Goal: Information Seeking & Learning: Learn about a topic

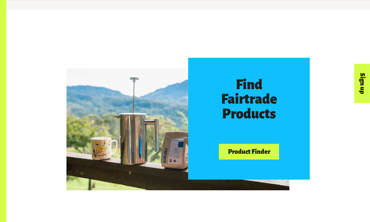
click at [324, 167] on div "Find Fairtrade Products Product Finder" at bounding box center [188, 119] width 301 height 122
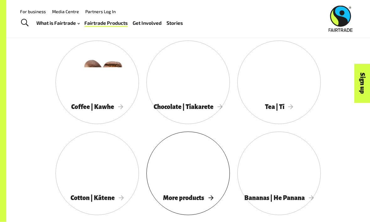
scroll to position [483, 0]
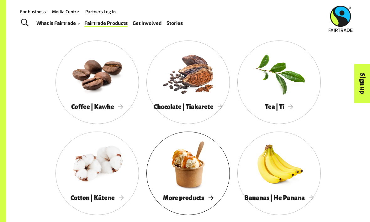
click at [203, 185] on div at bounding box center [189, 164] width 84 height 54
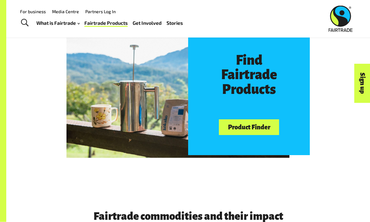
scroll to position [263, 0]
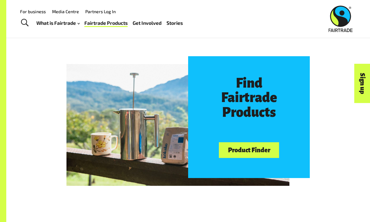
click at [262, 150] on link "Product Finder" at bounding box center [249, 150] width 60 height 16
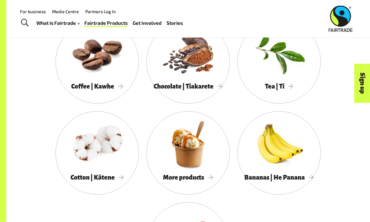
scroll to position [494, 0]
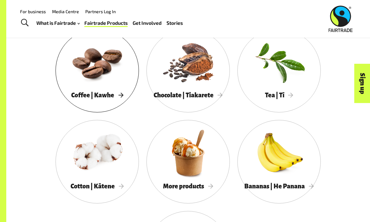
click at [110, 92] on span "Coffee | Kawhe" at bounding box center [97, 95] width 52 height 7
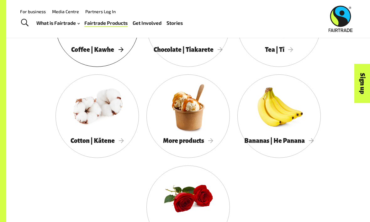
scroll to position [540, 0]
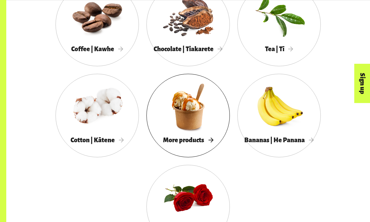
click at [214, 146] on link "More products" at bounding box center [189, 116] width 84 height 84
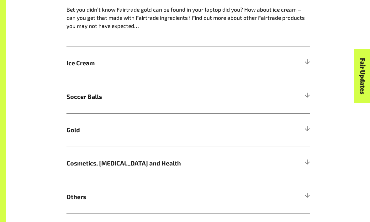
scroll to position [365, 0]
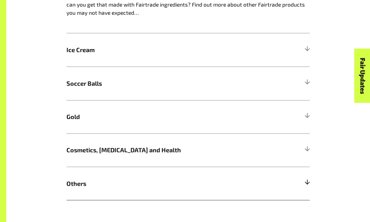
click at [305, 182] on div at bounding box center [308, 184] width 6 height 6
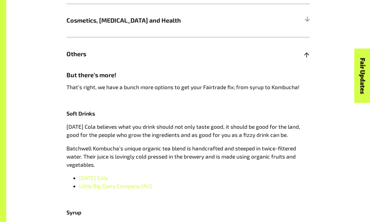
scroll to position [508, 0]
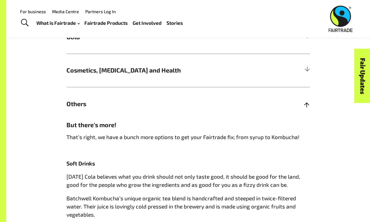
click at [70, 96] on h5 "Others" at bounding box center [189, 103] width 244 height 33
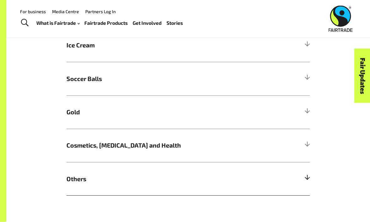
scroll to position [366, 0]
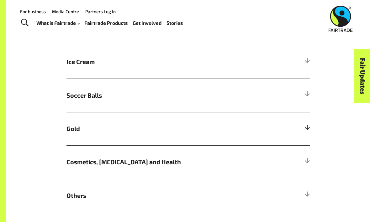
click at [67, 118] on h5 "Gold" at bounding box center [189, 128] width 244 height 33
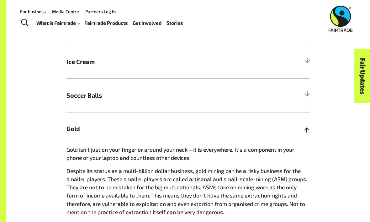
click at [73, 132] on span "Gold" at bounding box center [158, 128] width 183 height 9
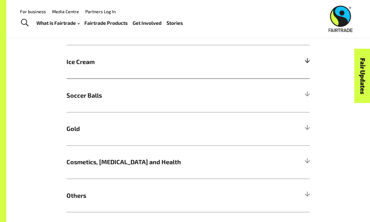
click at [73, 65] on span "Ice Cream" at bounding box center [158, 61] width 183 height 9
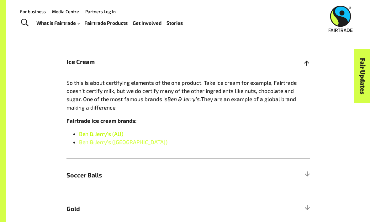
click at [84, 131] on link "Ben & Jerry’s (AU)" at bounding box center [101, 134] width 44 height 6
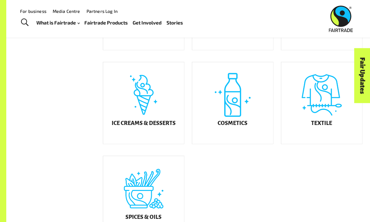
scroll to position [300, 0]
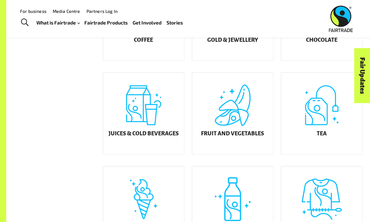
click at [157, 197] on div "Ice Creams & Desserts" at bounding box center [143, 207] width 81 height 82
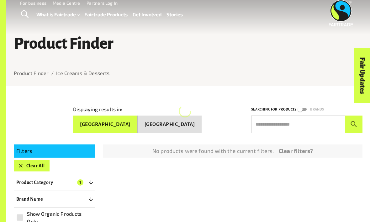
scroll to position [9, 0]
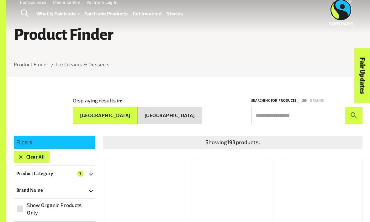
click at [83, 173] on button "Product Category 1" at bounding box center [55, 173] width 82 height 11
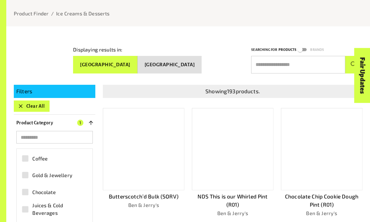
scroll to position [72, 0]
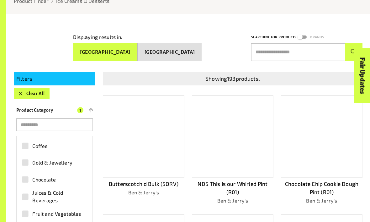
click at [71, 108] on button "Product Category 1" at bounding box center [55, 110] width 82 height 11
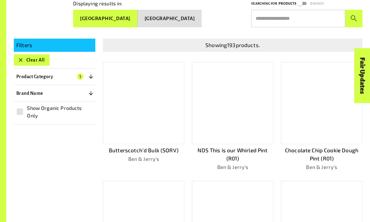
scroll to position [107, 0]
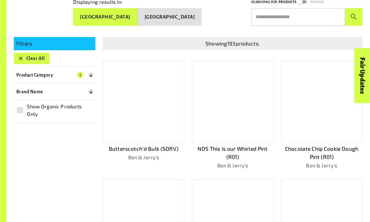
click at [317, 128] on div at bounding box center [322, 101] width 82 height 82
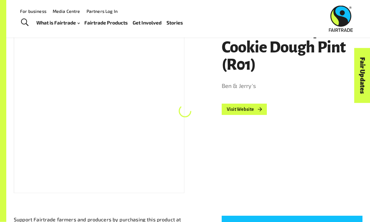
scroll to position [86, 0]
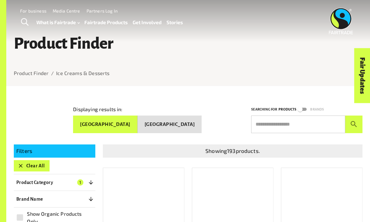
click at [27, 163] on button "Clear All" at bounding box center [32, 165] width 36 height 11
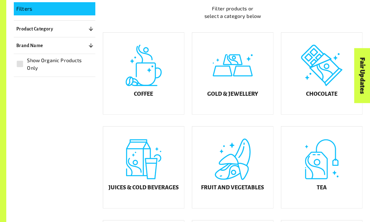
scroll to position [142, 0]
click at [235, 197] on div "Fruit and Vegetables" at bounding box center [232, 168] width 81 height 82
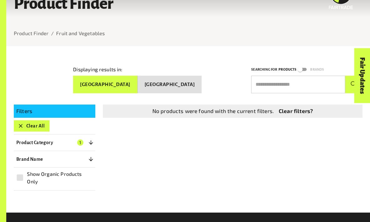
scroll to position [50, 0]
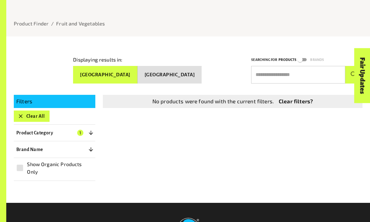
click at [81, 132] on span "1" at bounding box center [80, 133] width 6 height 6
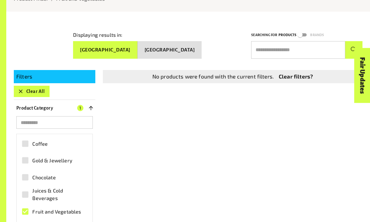
click at [67, 214] on label "Fruit and Vegetables" at bounding box center [51, 212] width 66 height 14
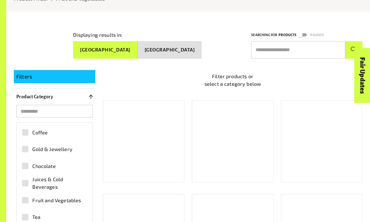
scroll to position [74, 0]
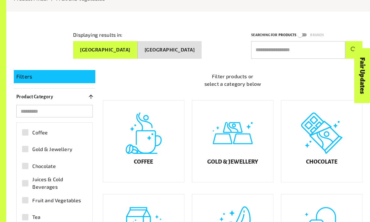
click at [74, 203] on label "Fruit and Vegetables" at bounding box center [51, 200] width 66 height 14
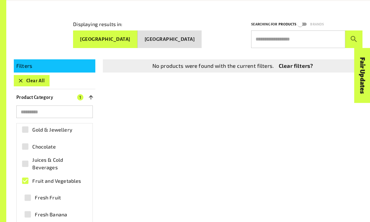
scroll to position [85, 0]
click at [38, 182] on span "Fruit and Vegetables" at bounding box center [56, 181] width 49 height 8
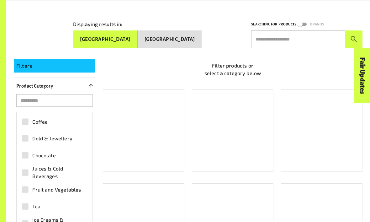
scroll to position [0, 0]
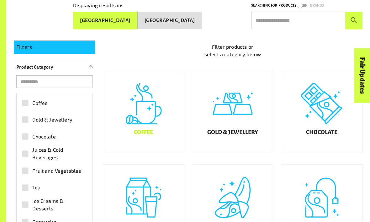
click at [168, 153] on div "Coffee" at bounding box center [143, 112] width 81 height 82
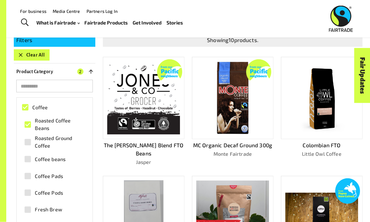
scroll to position [109, 0]
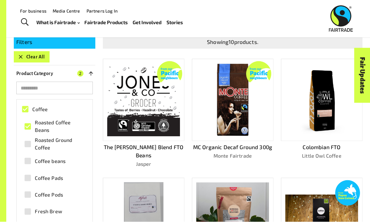
click at [328, 127] on img at bounding box center [322, 100] width 73 height 73
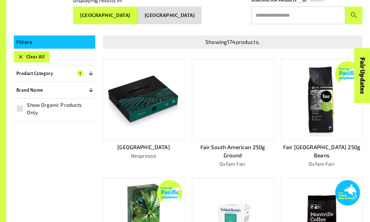
scroll to position [125, 0]
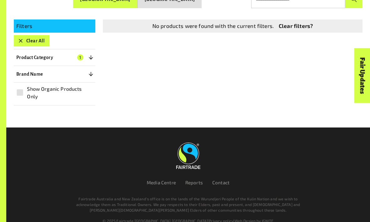
click at [33, 40] on button "Clear All" at bounding box center [32, 40] width 36 height 11
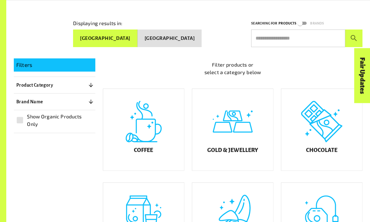
scroll to position [134, 0]
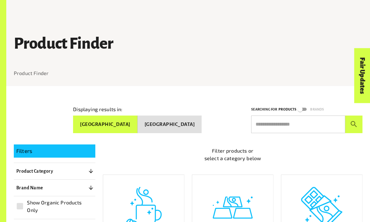
scroll to position [196, 0]
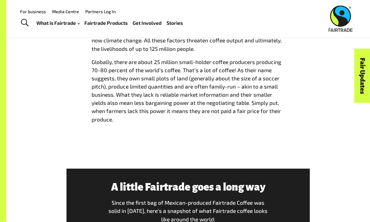
scroll to position [740, 0]
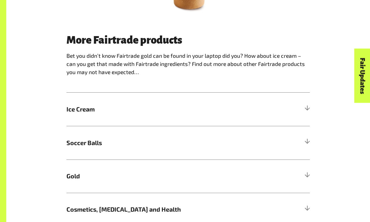
scroll to position [322, 0]
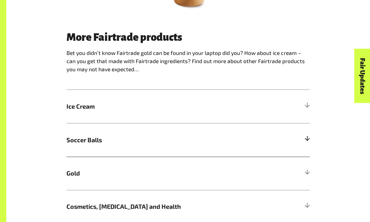
click at [81, 131] on h5 "Soccer Balls" at bounding box center [189, 139] width 244 height 33
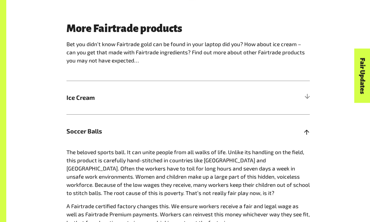
click at [81, 130] on span "Soccer Balls" at bounding box center [158, 131] width 183 height 9
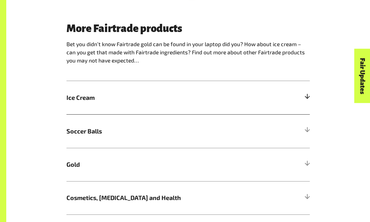
click at [79, 100] on span "Ice Cream" at bounding box center [158, 97] width 183 height 9
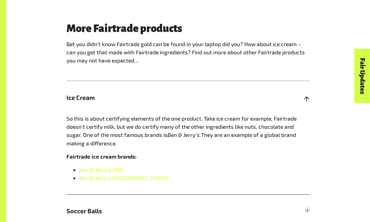
click at [81, 95] on span "Ice Cream" at bounding box center [158, 97] width 183 height 9
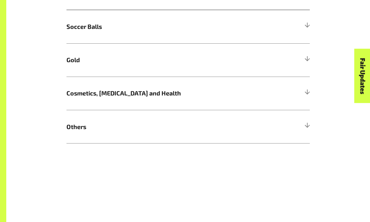
scroll to position [444, 0]
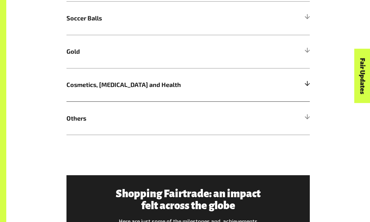
click at [73, 92] on h5 "Cosmetics, Skin Care and Health" at bounding box center [189, 84] width 244 height 33
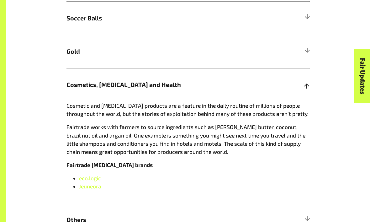
click at [71, 82] on span "Cosmetics, Skin Care and Health" at bounding box center [158, 84] width 183 height 9
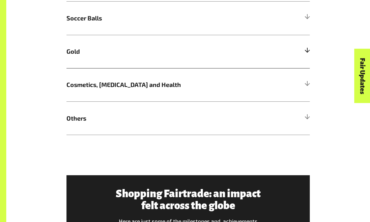
click at [72, 56] on h5 "Gold" at bounding box center [189, 51] width 244 height 33
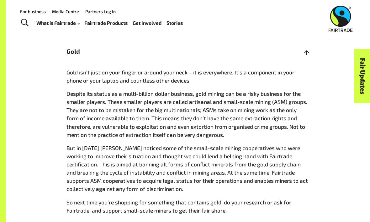
scroll to position [448, 0]
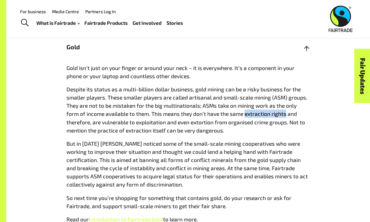
click at [329, 79] on div "More Fairtrade products Bet you didn’t know Fairtrade gold can be found in your…" at bounding box center [188, 121] width 301 height 432
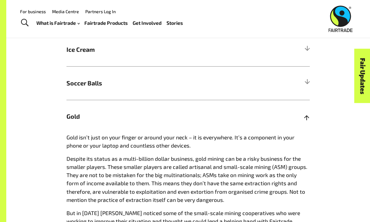
scroll to position [378, 0]
click at [65, 78] on div "More Fairtrade products Bet you didn’t know Fairtrade gold can be found in your…" at bounding box center [188, 191] width 251 height 432
click at [81, 90] on h5 "Soccer Balls" at bounding box center [189, 82] width 244 height 33
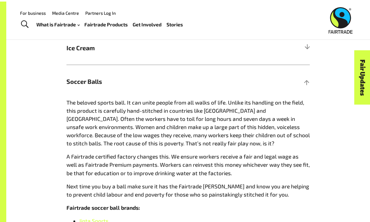
scroll to position [380, 0]
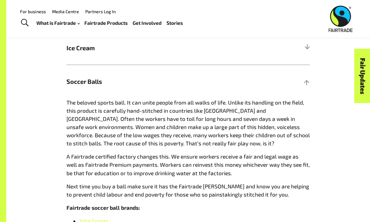
click at [77, 78] on span "Soccer Balls" at bounding box center [158, 81] width 183 height 9
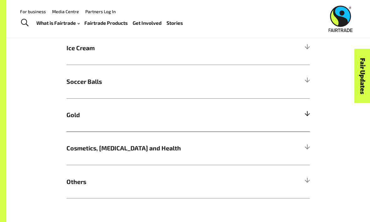
click at [69, 57] on h5 "Ice Cream" at bounding box center [189, 47] width 244 height 33
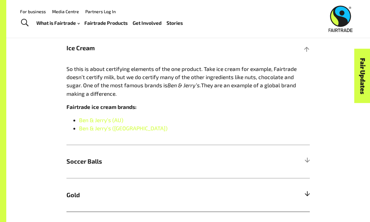
click at [71, 52] on h5 "Ice Cream" at bounding box center [189, 47] width 244 height 33
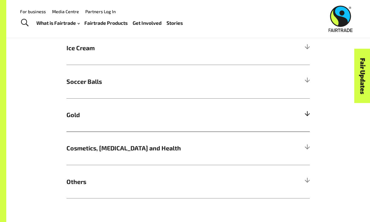
click at [74, 117] on span "Gold" at bounding box center [158, 114] width 183 height 9
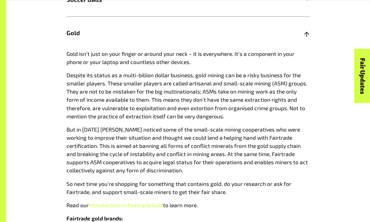
scroll to position [461, 0]
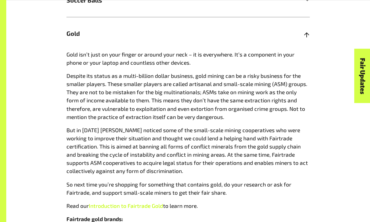
click at [102, 202] on link "Introduction to Fairtrade Gold" at bounding box center [126, 205] width 74 height 6
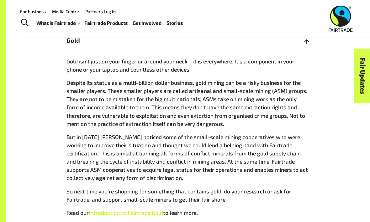
scroll to position [455, 0]
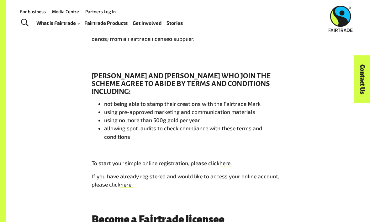
scroll to position [630, 0]
